Goal: Find specific page/section: Find specific page/section

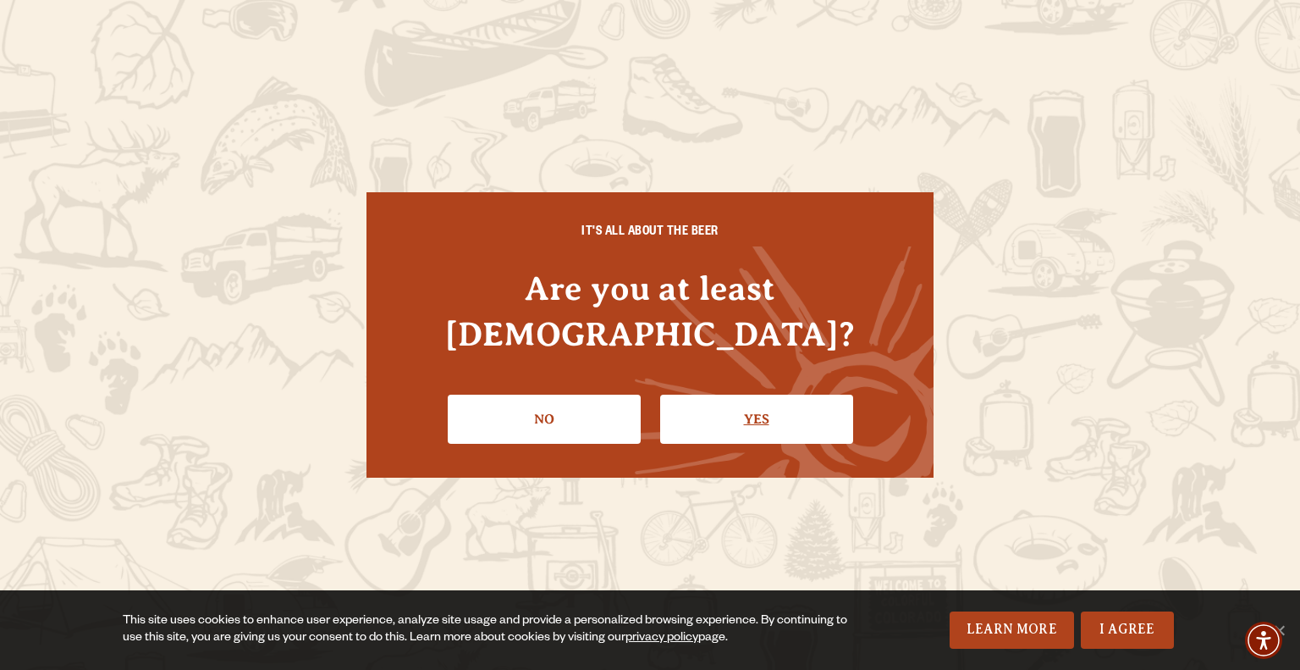
click at [736, 394] on link "Yes" at bounding box center [756, 418] width 193 height 49
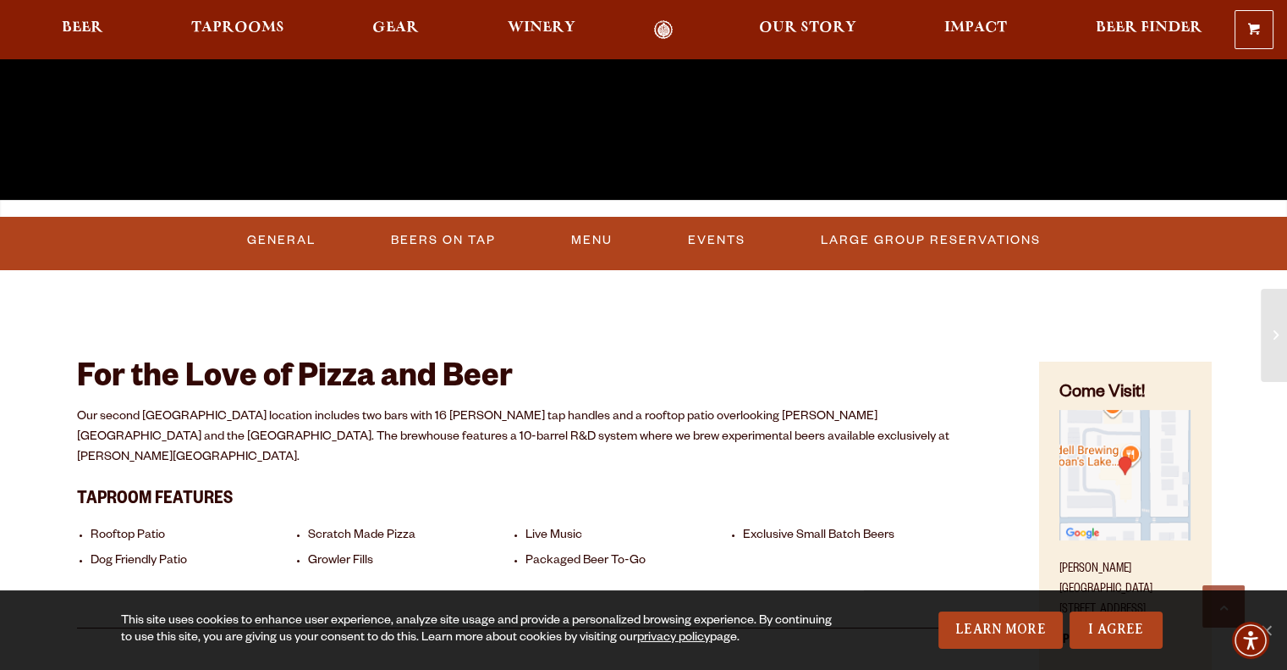
scroll to position [524, 0]
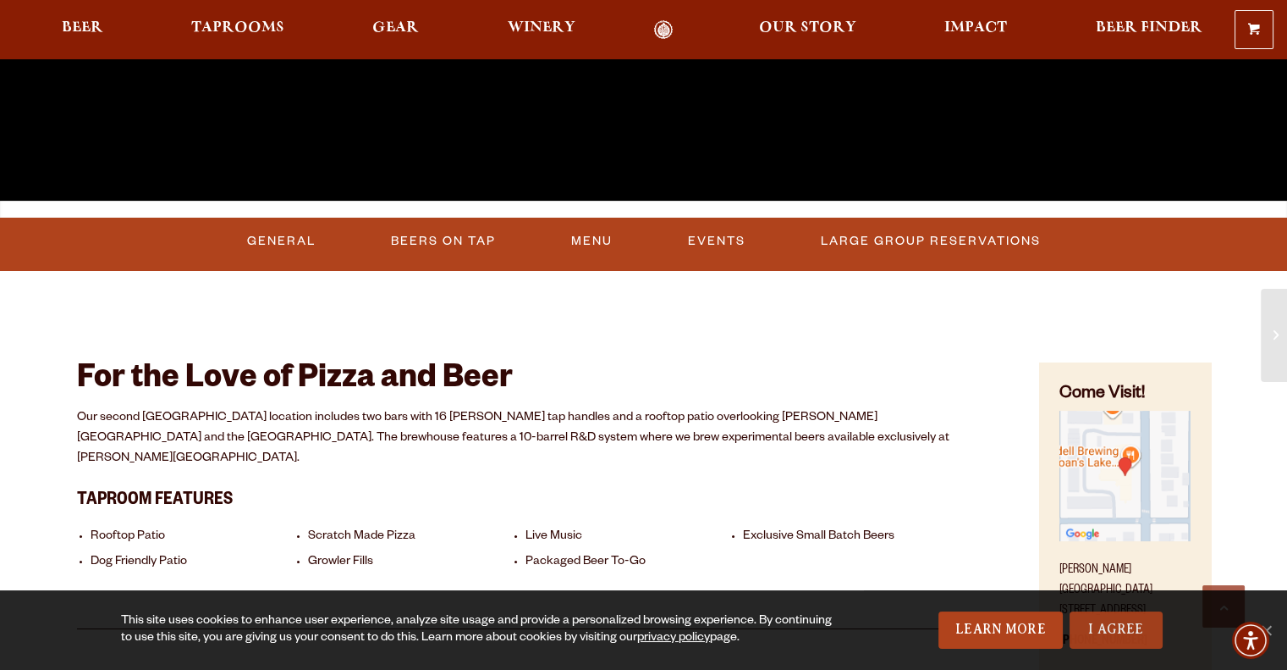
click at [1122, 627] on link "I Agree" at bounding box center [1116, 629] width 93 height 37
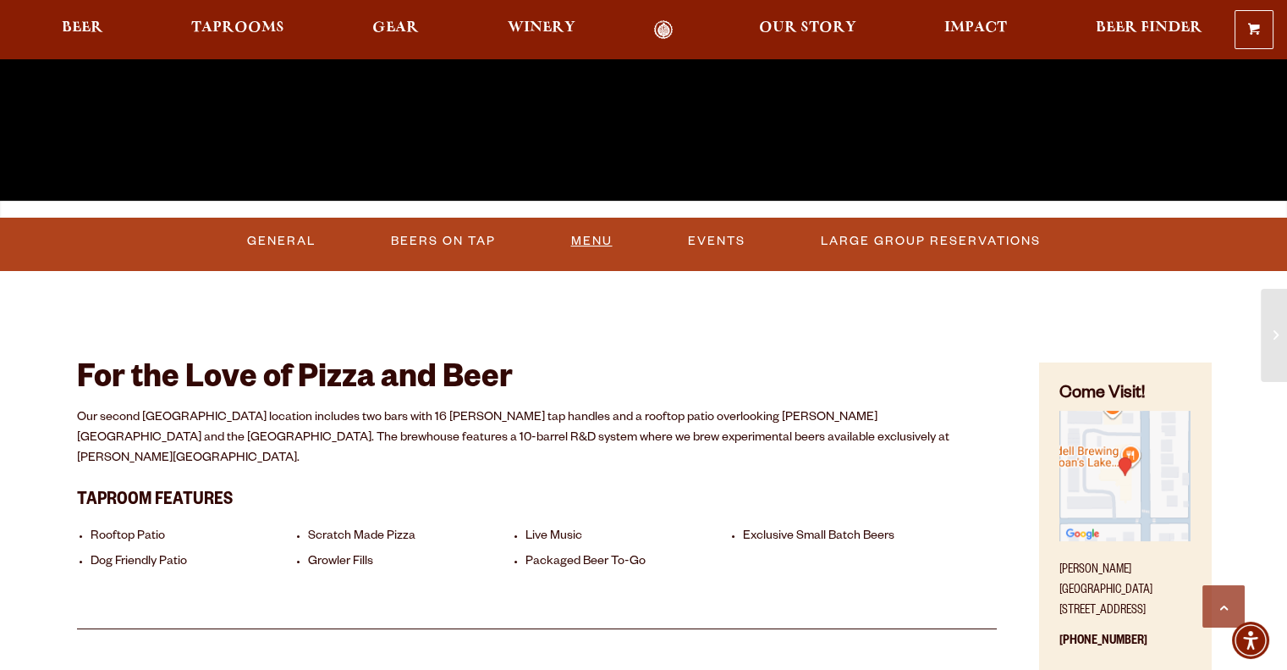
click at [598, 234] on link "Menu" at bounding box center [592, 241] width 55 height 39
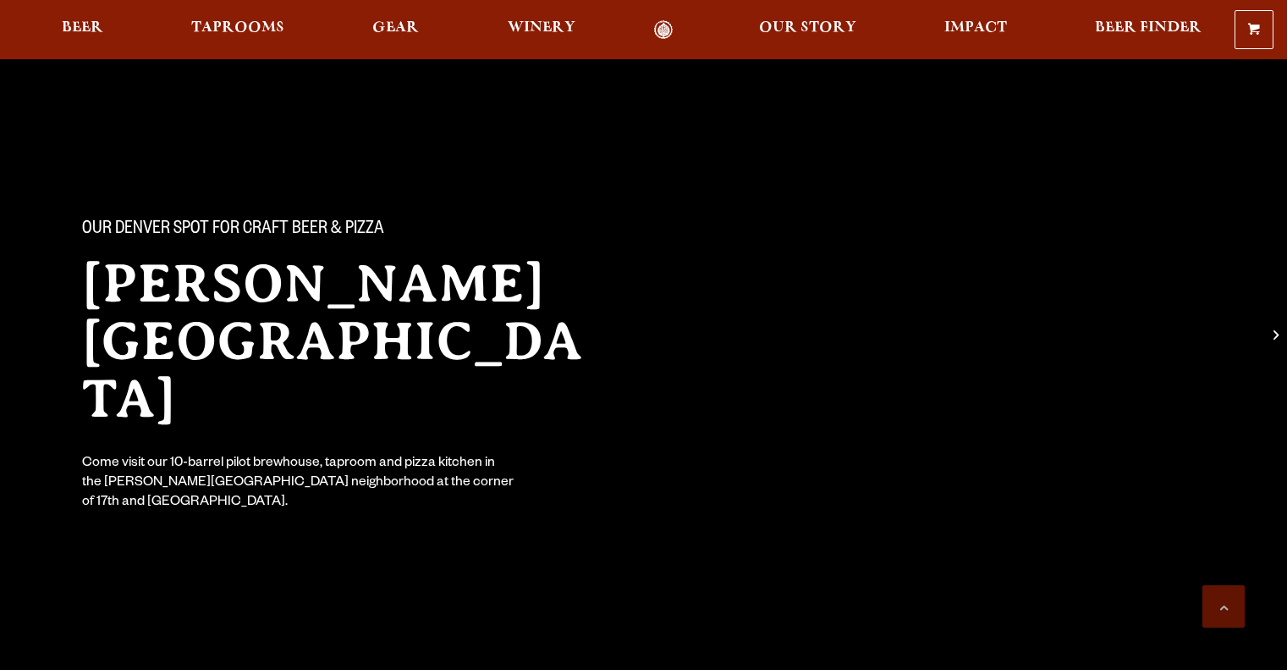
scroll to position [524, 0]
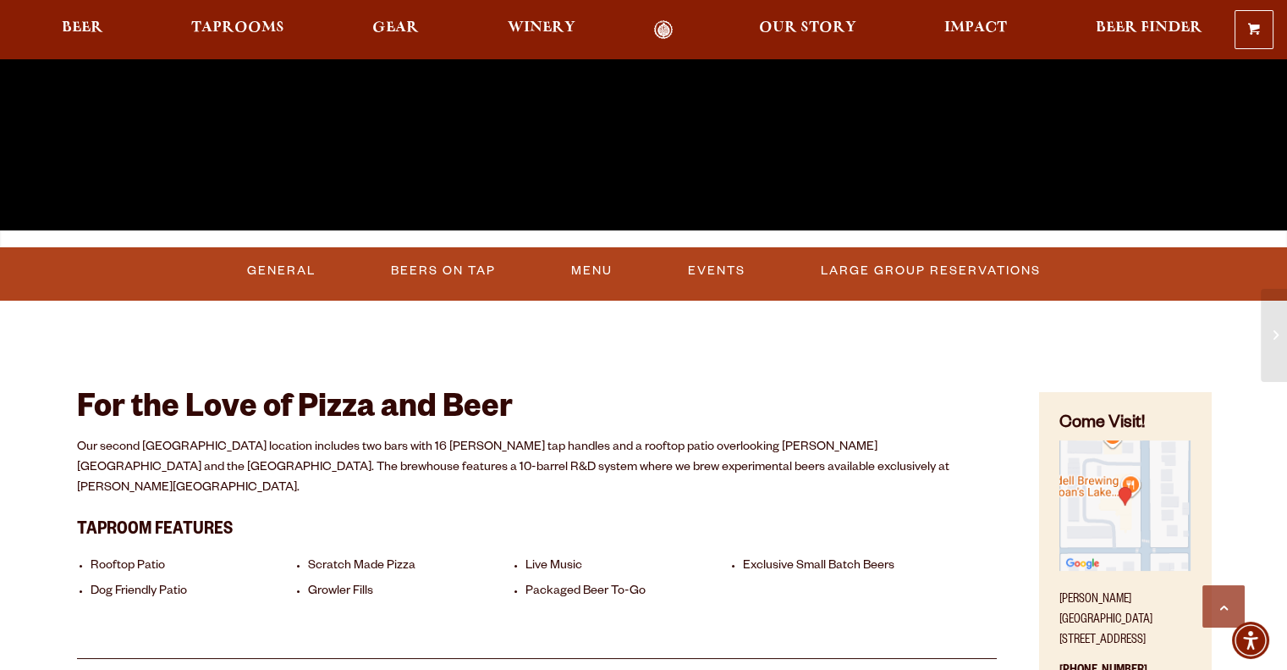
scroll to position [521, 0]
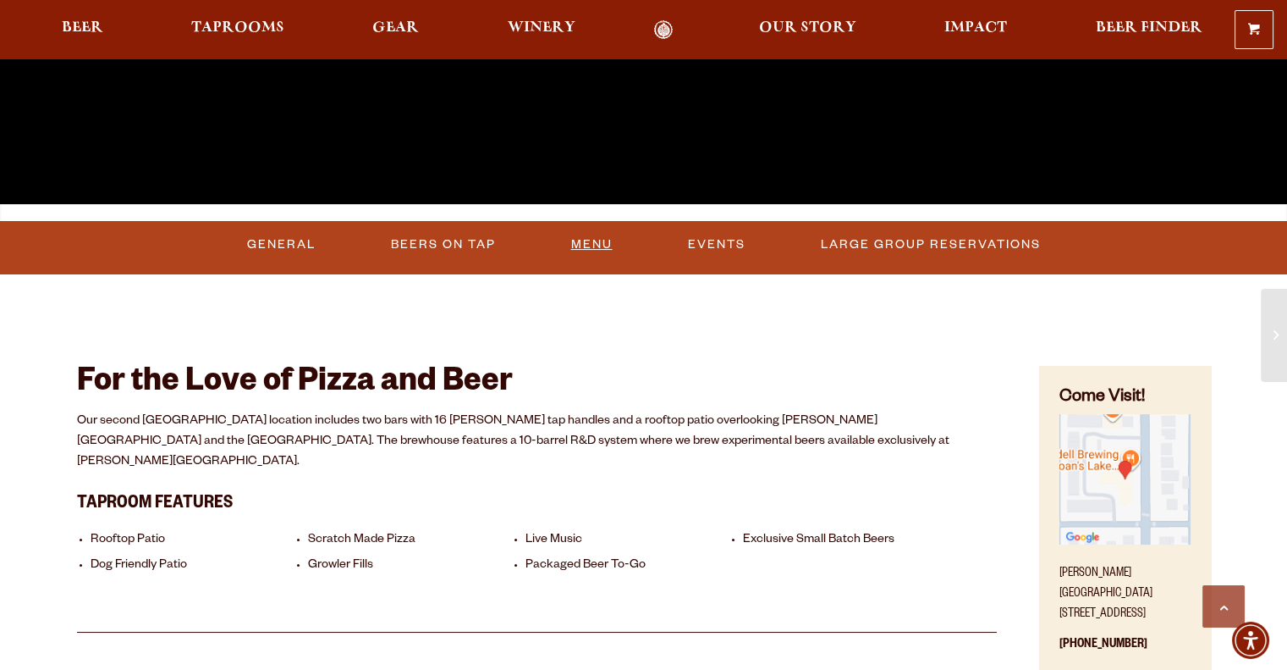
click at [592, 243] on link "Menu" at bounding box center [592, 244] width 55 height 39
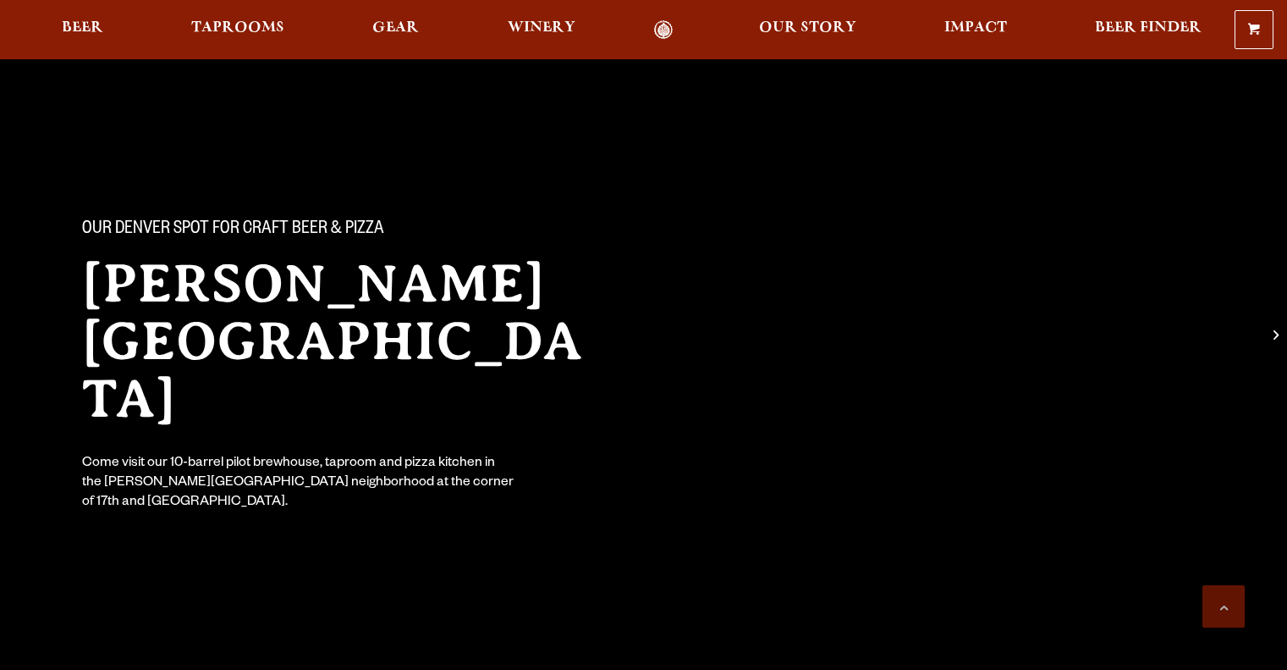
scroll to position [521, 0]
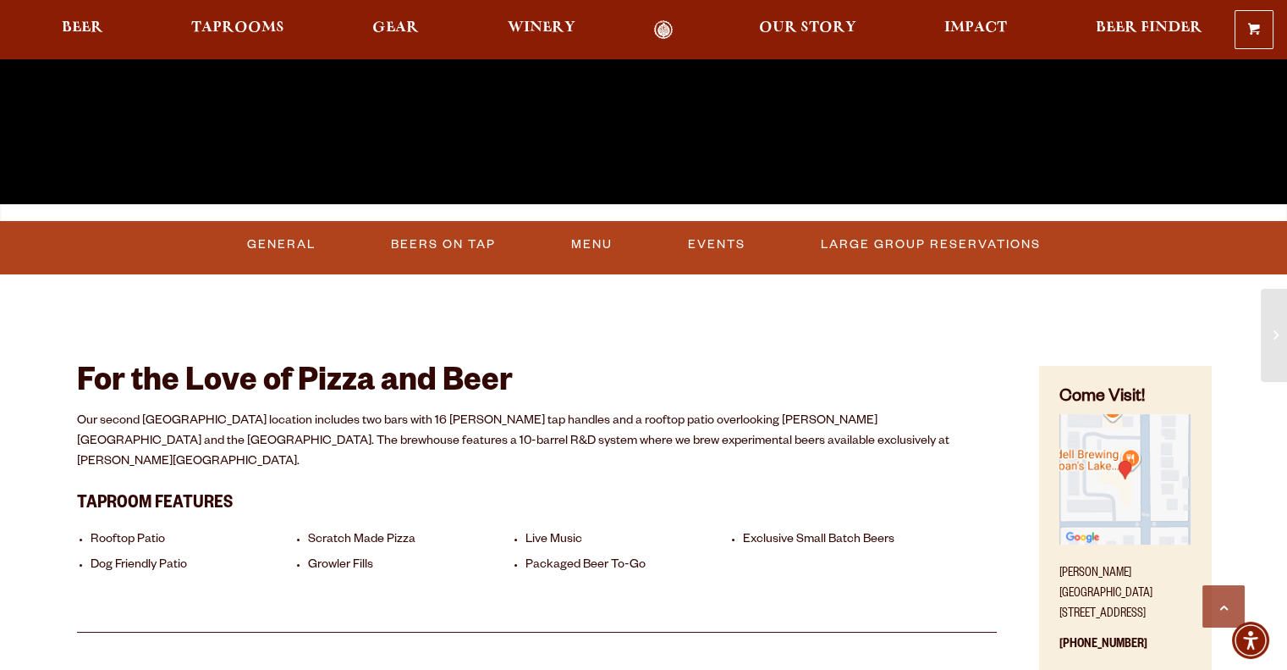
click at [951, 332] on div "For the Love of Pizza and Beer Our second Denver location includes two bars wit…" at bounding box center [537, 475] width 921 height 314
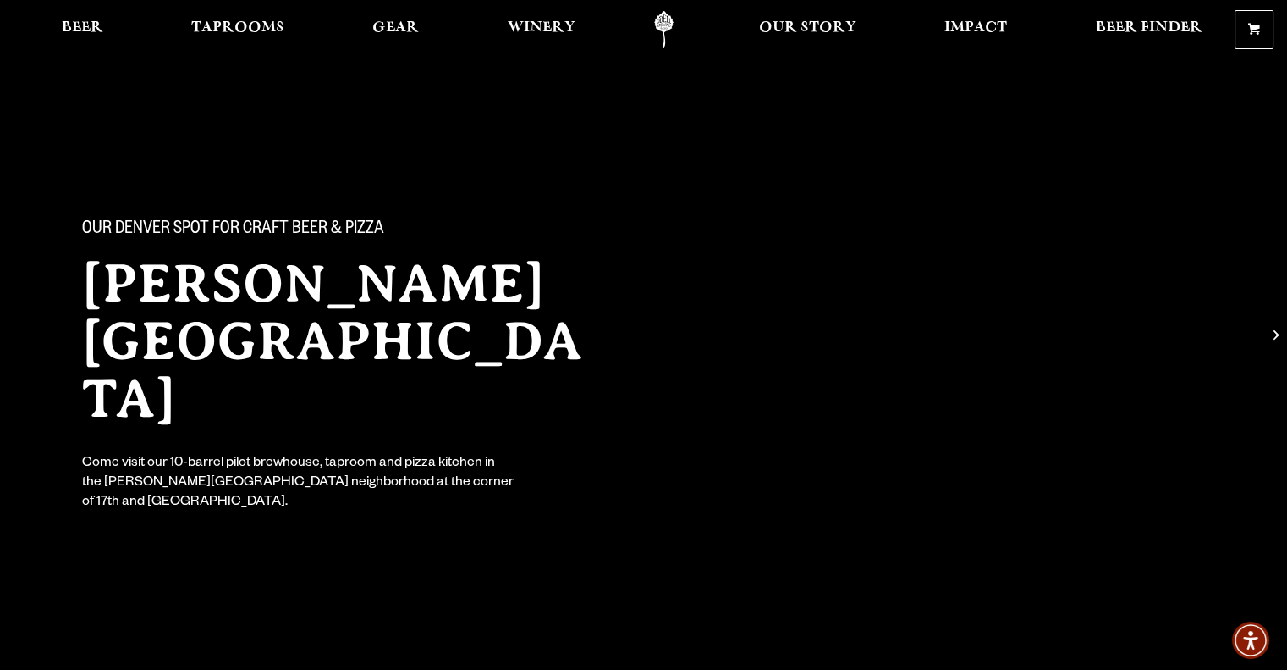
scroll to position [0, 0]
